Goal: Find specific page/section: Find specific page/section

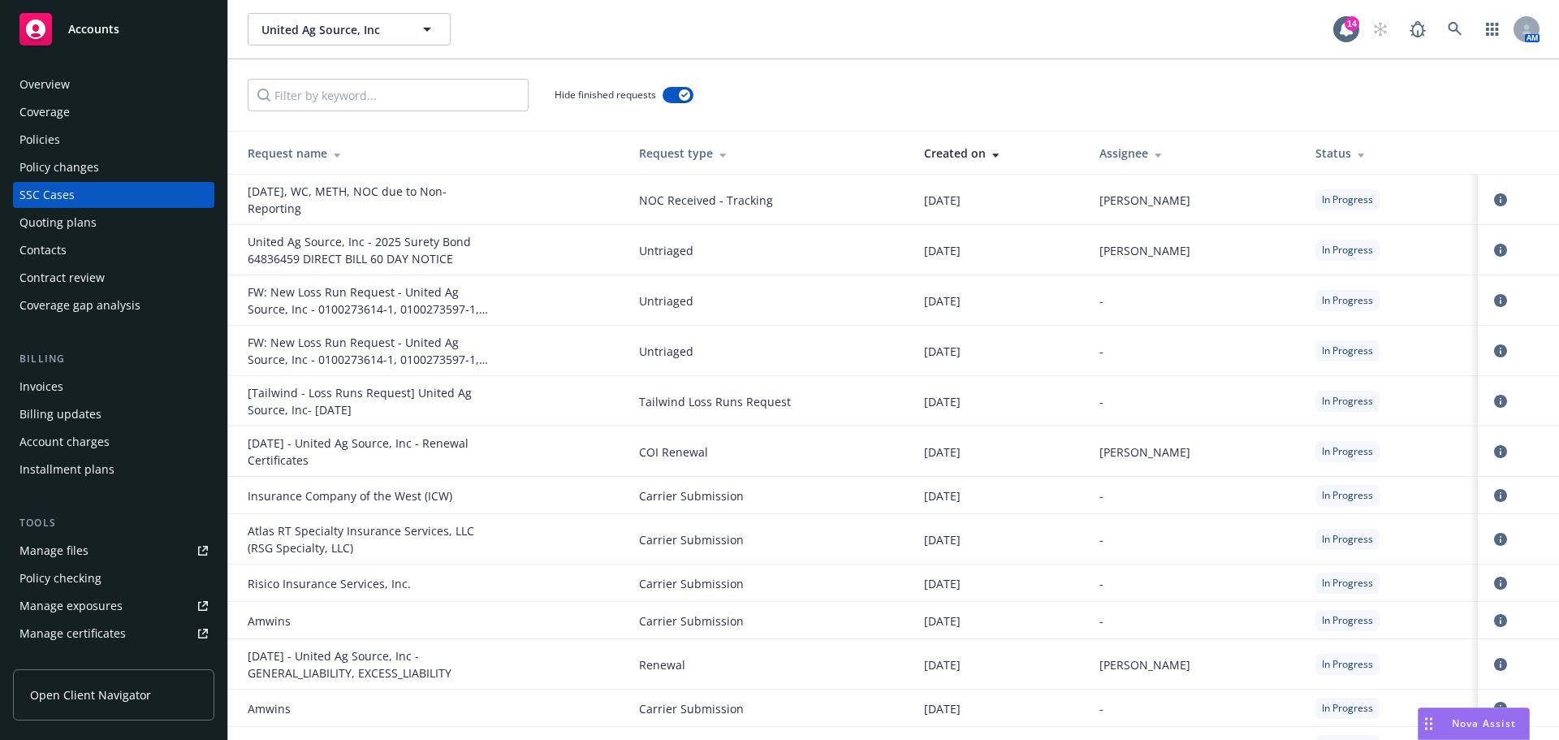
click at [130, 23] on div "Accounts" at bounding box center [113, 29] width 188 height 32
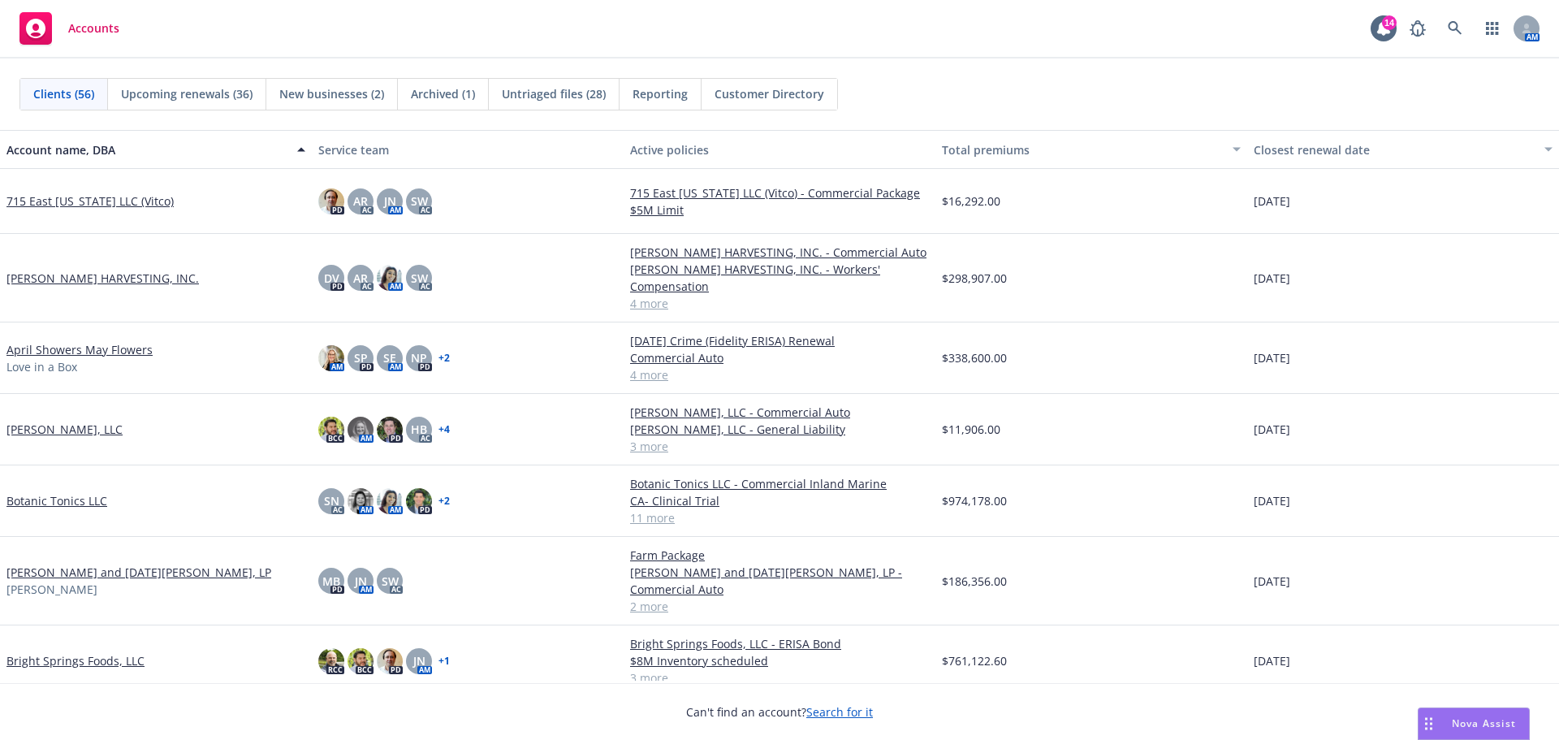
click at [84, 652] on link "Bright Springs Foods, LLC" at bounding box center [75, 660] width 138 height 17
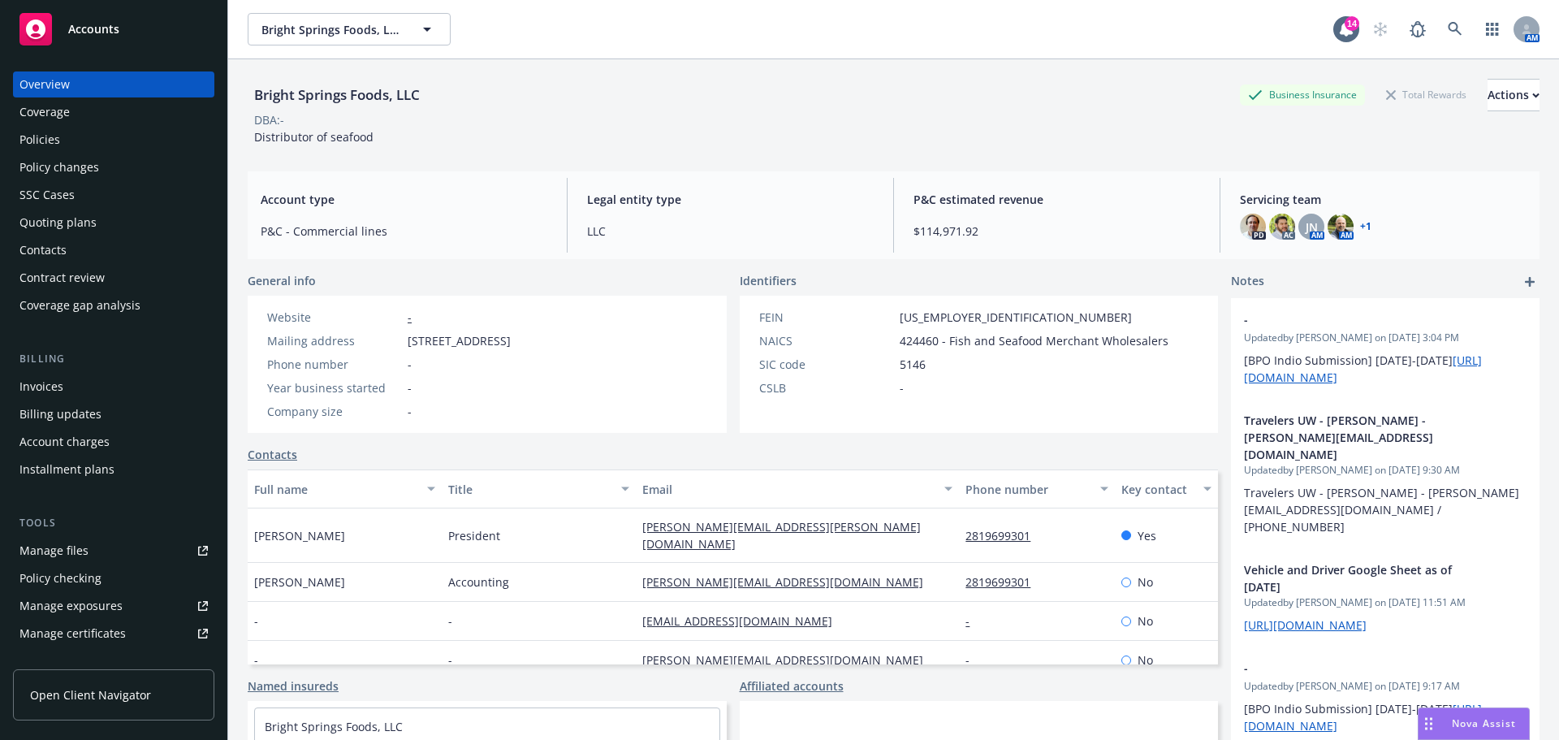
click at [71, 141] on div "Policies" at bounding box center [113, 140] width 188 height 26
